Goal: Navigation & Orientation: Find specific page/section

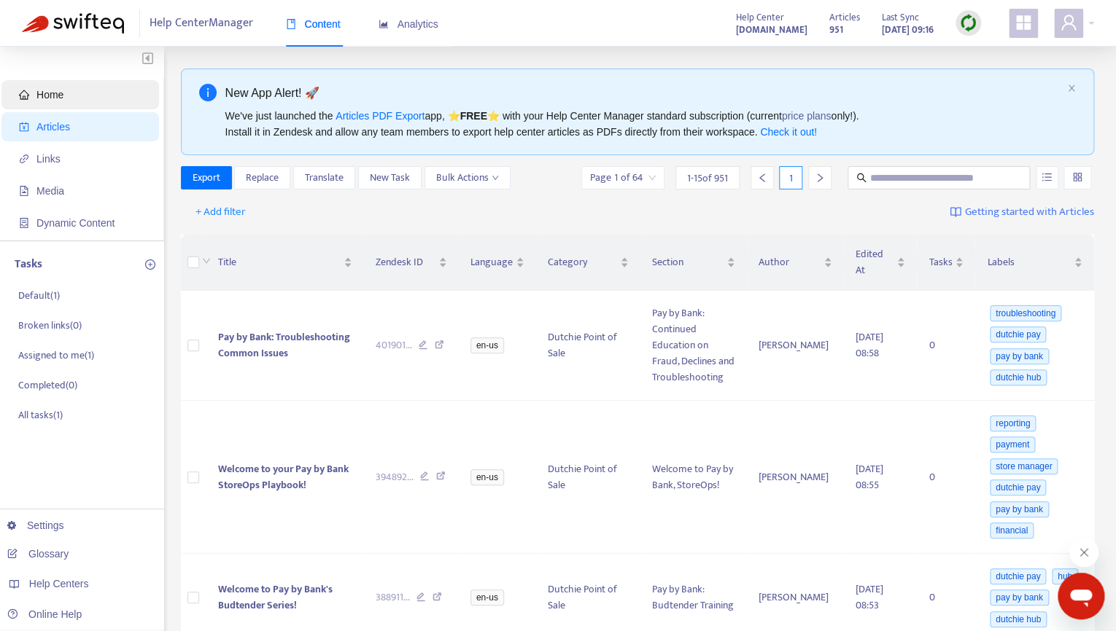
click at [79, 90] on span "Home" at bounding box center [83, 94] width 128 height 29
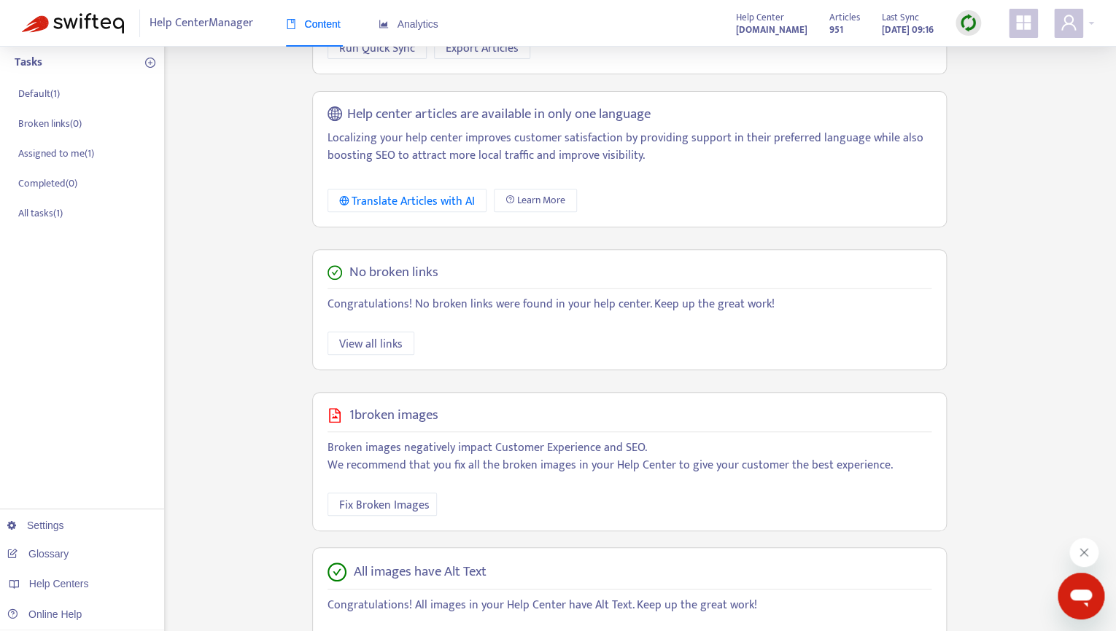
scroll to position [206, 0]
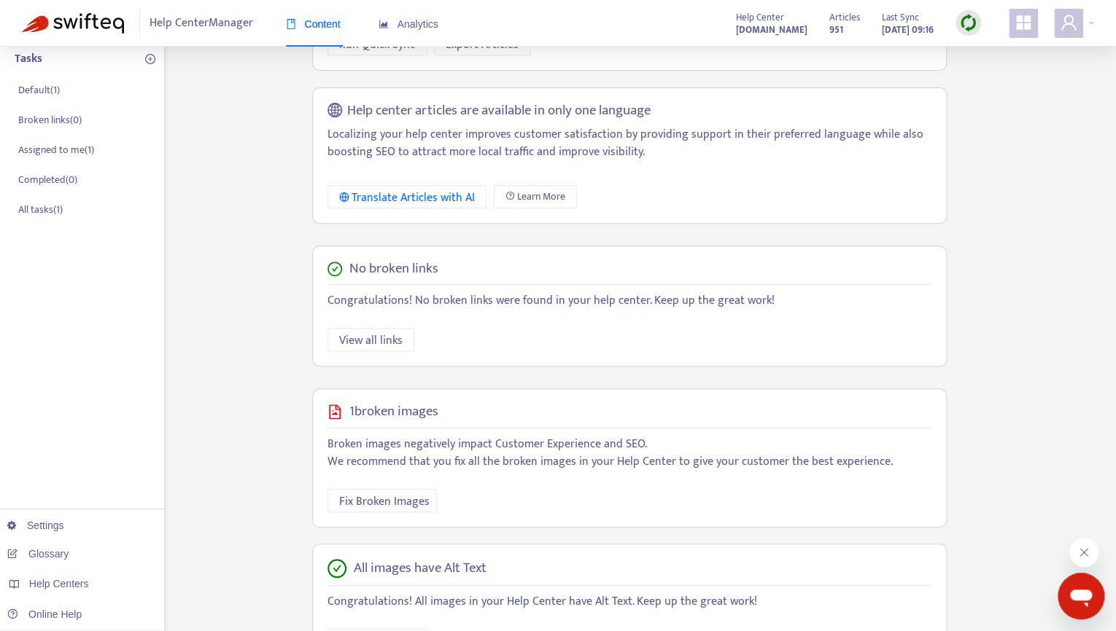
click at [967, 18] on img at bounding box center [968, 23] width 18 height 18
click at [1010, 60] on link "Quick Sync" at bounding box center [998, 53] width 62 height 17
click at [420, 42] on div "Analytics" at bounding box center [408, 24] width 60 height 44
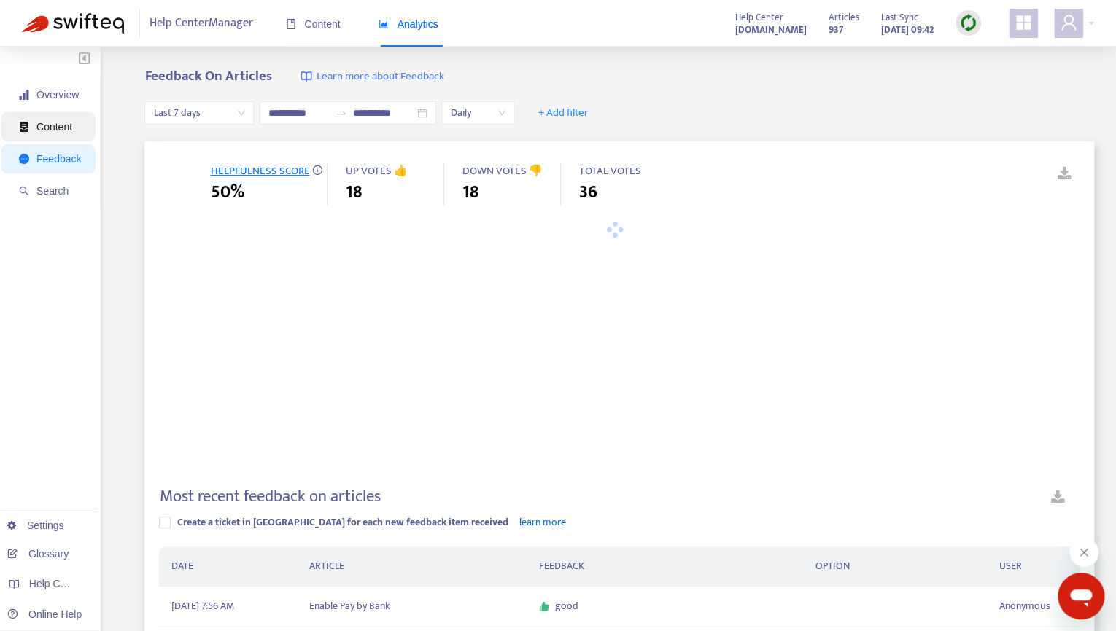
click at [71, 118] on span "Content" at bounding box center [50, 126] width 62 height 29
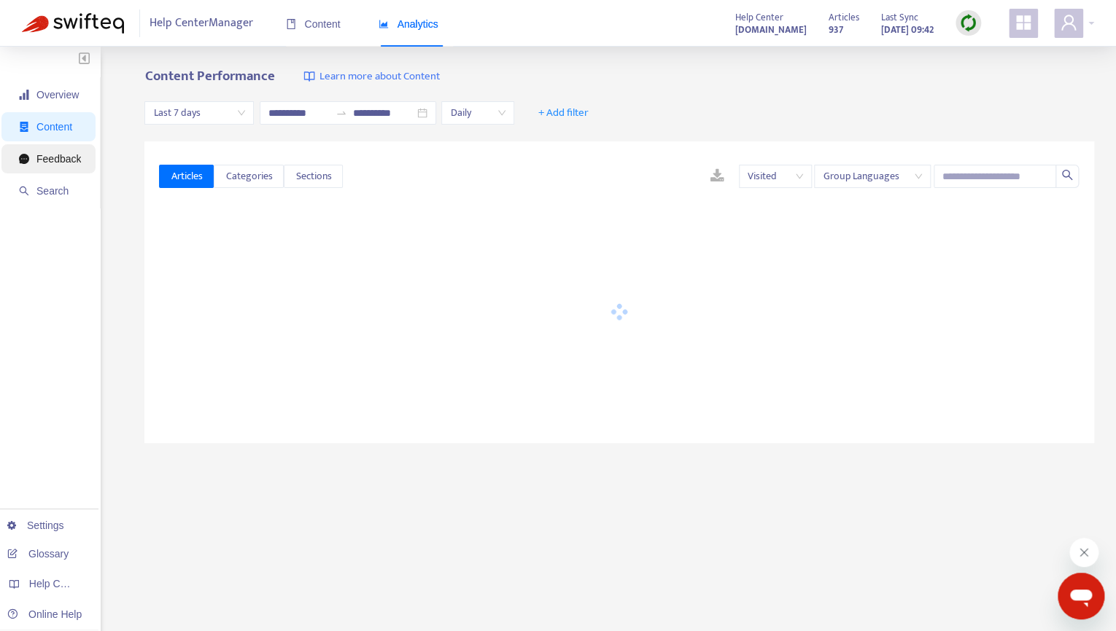
click at [58, 155] on span "Feedback" at bounding box center [58, 159] width 44 height 12
